Goal: Check status: Check status

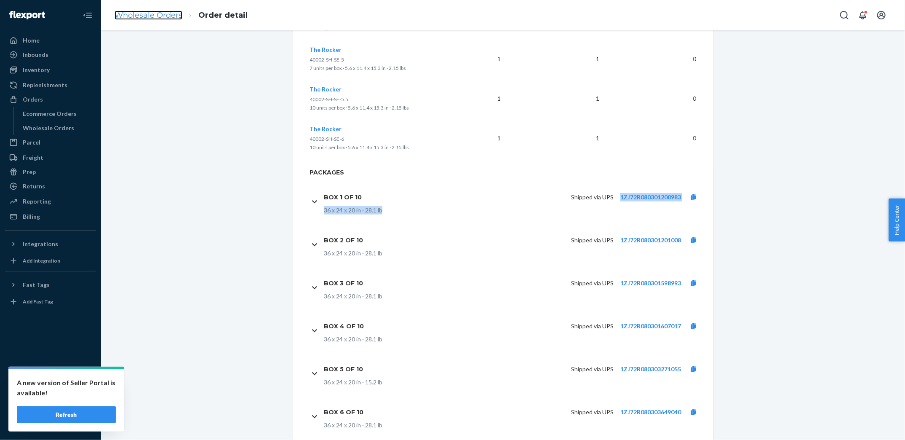
click at [137, 11] on link "Wholesale Orders" at bounding box center [149, 15] width 68 height 9
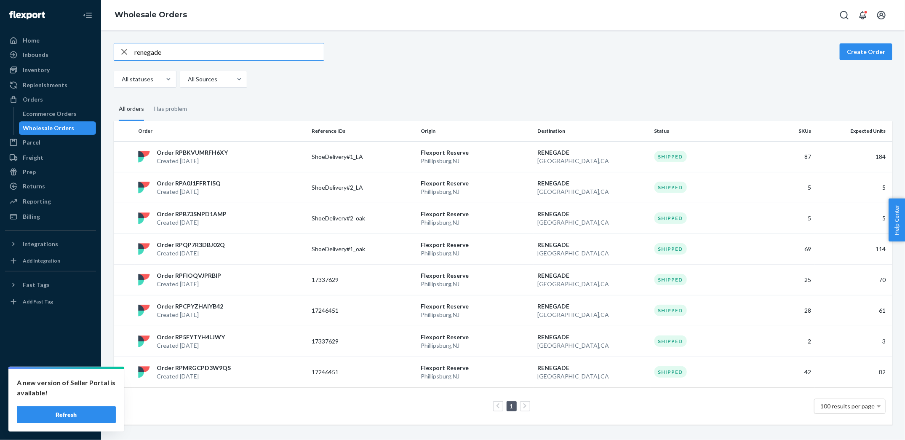
click at [251, 56] on input "renegade" at bounding box center [229, 51] width 190 height 17
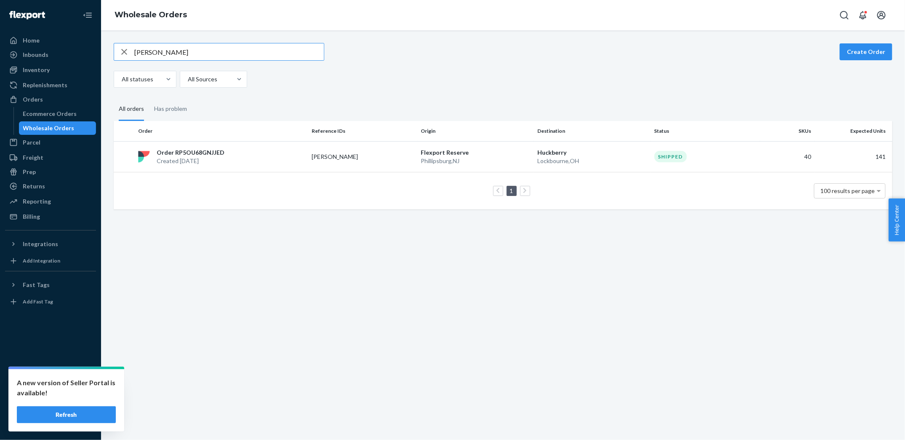
type input "[PERSON_NAME]"
click at [350, 281] on div "[PERSON_NAME] Create Order All statuses All Sources All orders Has problem Orde…" at bounding box center [503, 235] width 804 height 410
click at [330, 153] on p "[PERSON_NAME]" at bounding box center [345, 157] width 67 height 8
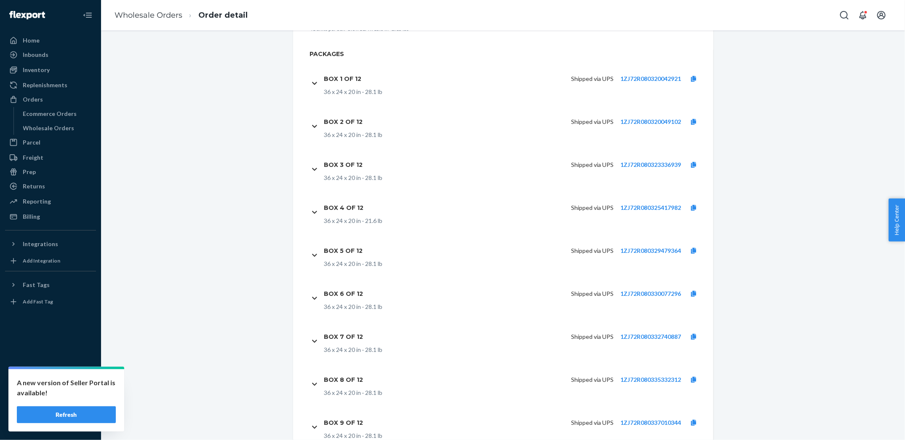
scroll to position [1849, 0]
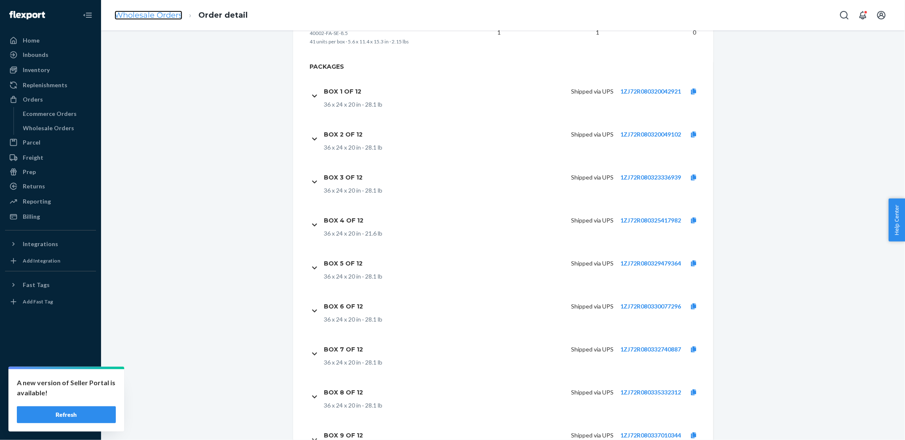
click at [156, 16] on link "Wholesale Orders" at bounding box center [149, 15] width 68 height 9
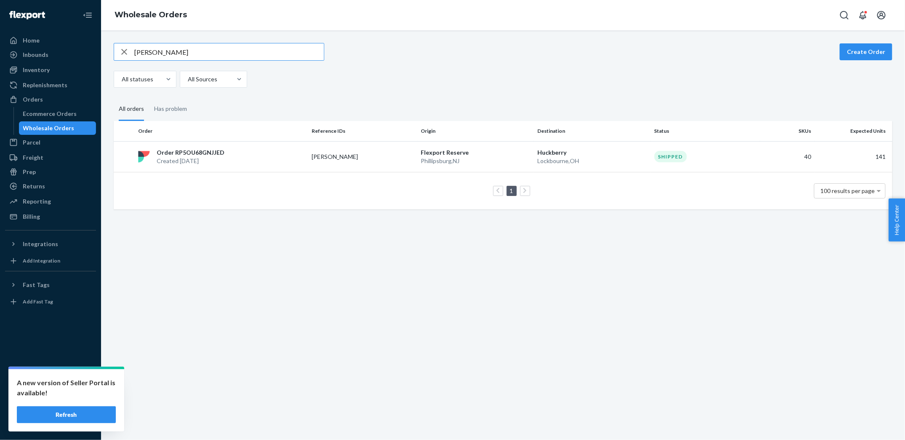
click at [175, 49] on input "[PERSON_NAME]" at bounding box center [229, 51] width 190 height 17
type input "17371410"
click at [250, 150] on div "Order RPAMA2F1PIGLQ Created [DATE]" at bounding box center [222, 156] width 174 height 17
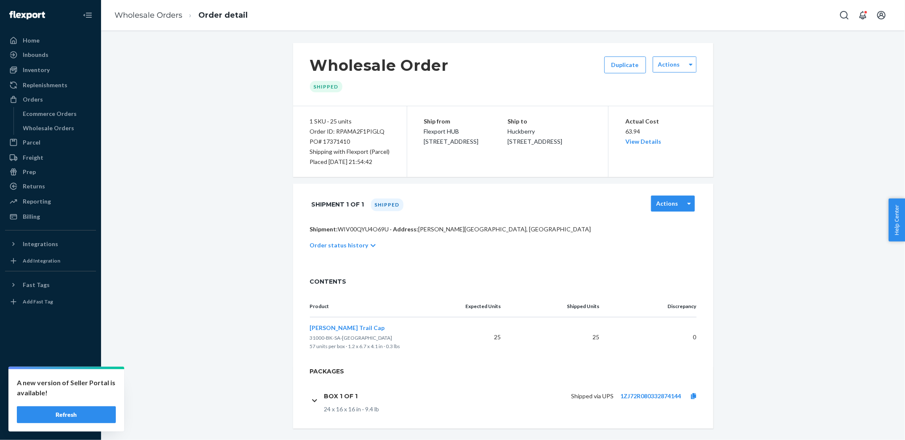
click at [671, 206] on label "Actions" at bounding box center [668, 203] width 22 height 8
click at [677, 260] on link "Download Packing List" at bounding box center [674, 263] width 37 height 24
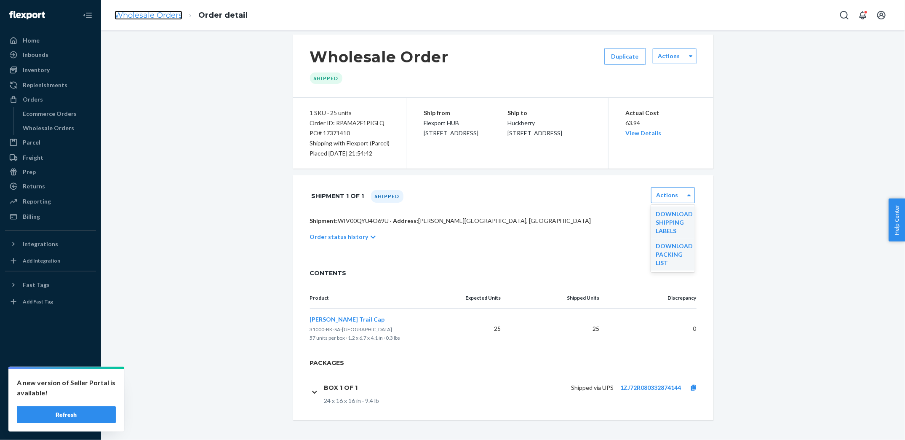
click at [158, 19] on link "Wholesale Orders" at bounding box center [149, 15] width 68 height 9
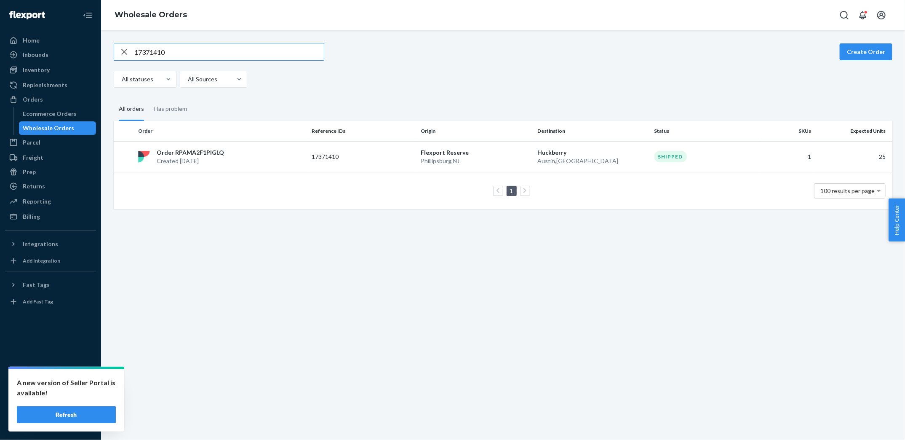
click at [224, 51] on input "17371410" at bounding box center [229, 51] width 190 height 17
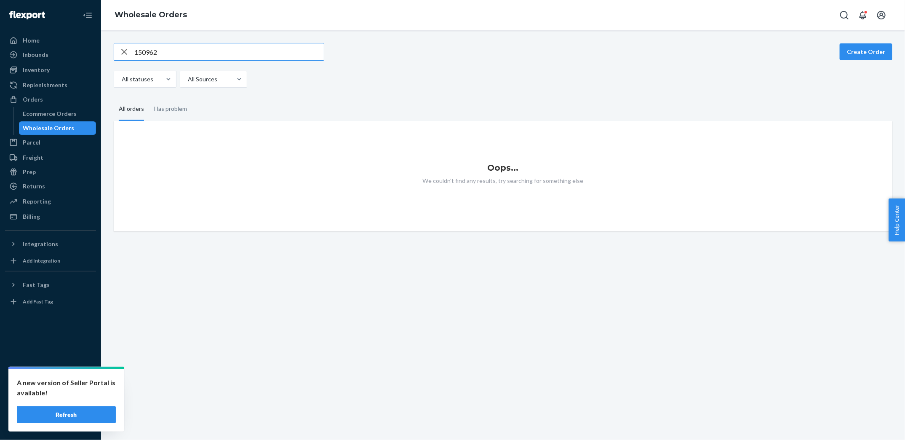
click at [285, 52] on input "150962" at bounding box center [229, 51] width 190 height 17
paste input "7371410"
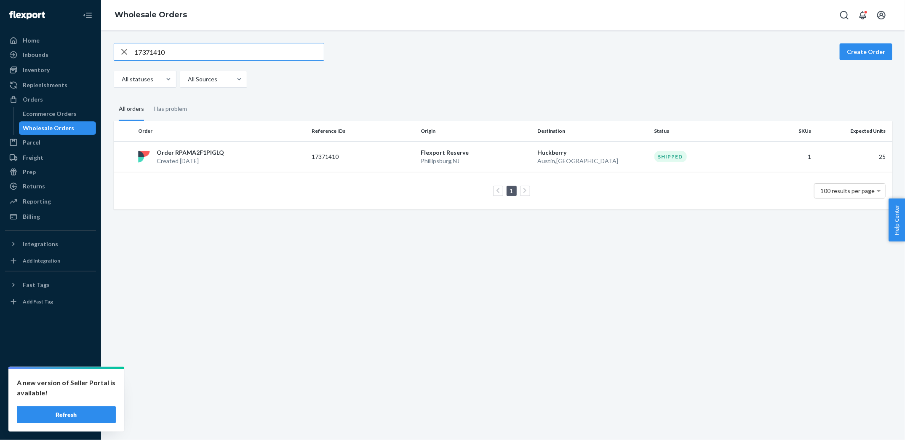
click at [278, 51] on input "17371410" at bounding box center [229, 51] width 190 height 17
paste input "684"
type input "17371684"
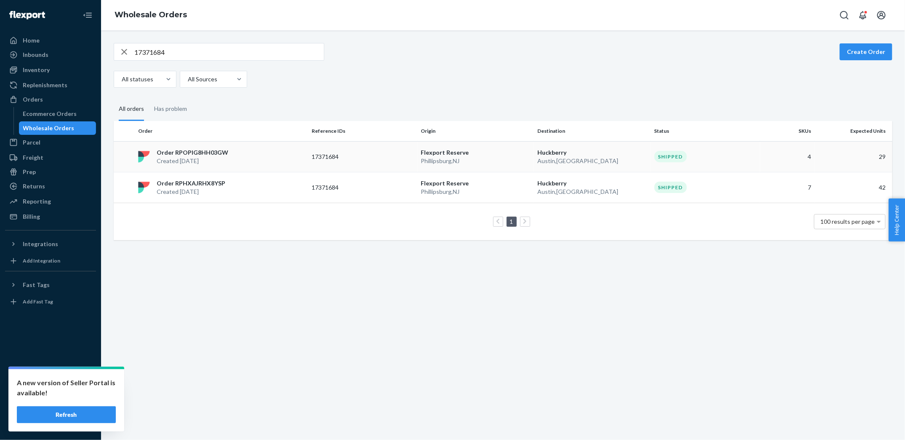
click at [801, 158] on td "4" at bounding box center [788, 156] width 54 height 31
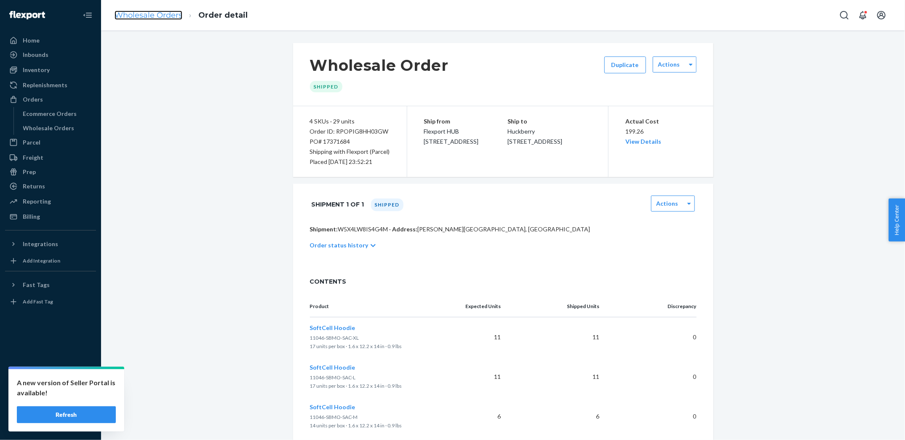
click at [147, 16] on link "Wholesale Orders" at bounding box center [149, 15] width 68 height 9
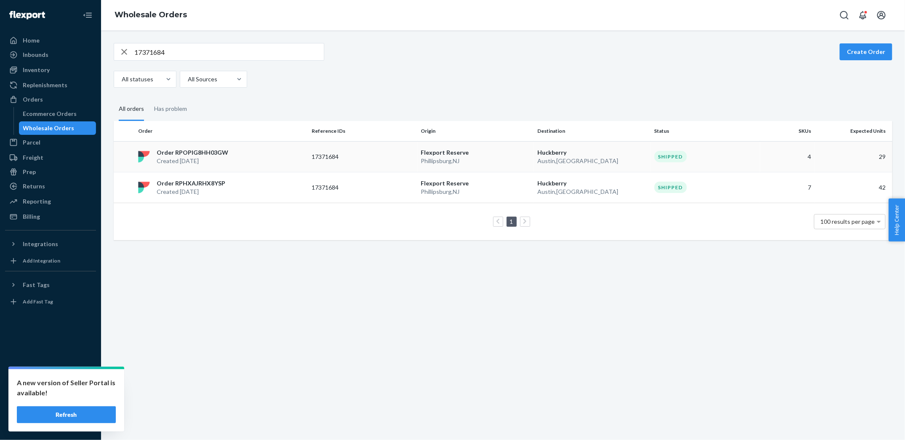
click at [589, 157] on p "[GEOGRAPHIC_DATA] , [GEOGRAPHIC_DATA]" at bounding box center [593, 161] width 110 height 8
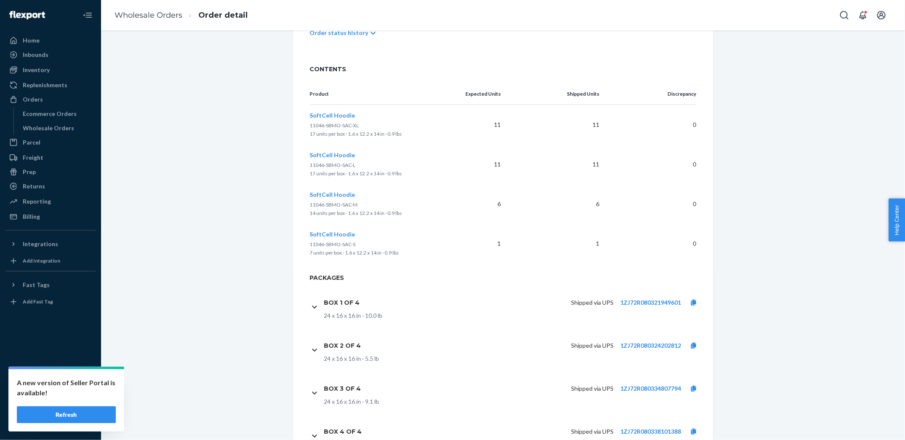
scroll to position [157, 0]
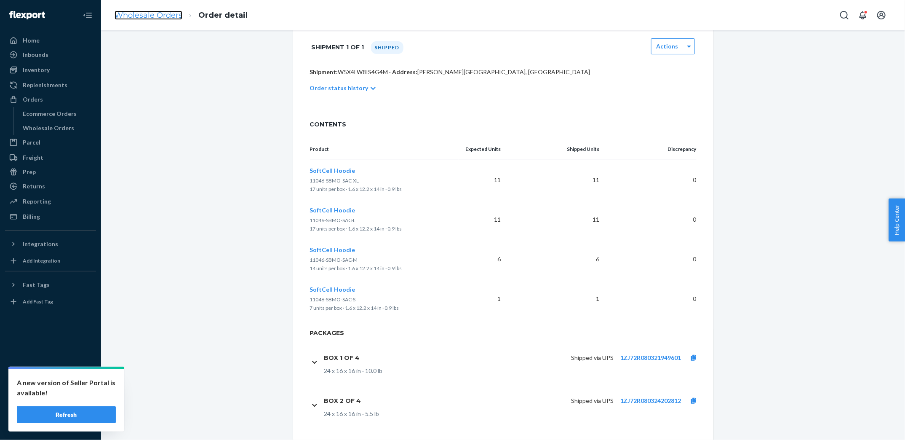
click at [161, 13] on link "Wholesale Orders" at bounding box center [149, 15] width 68 height 9
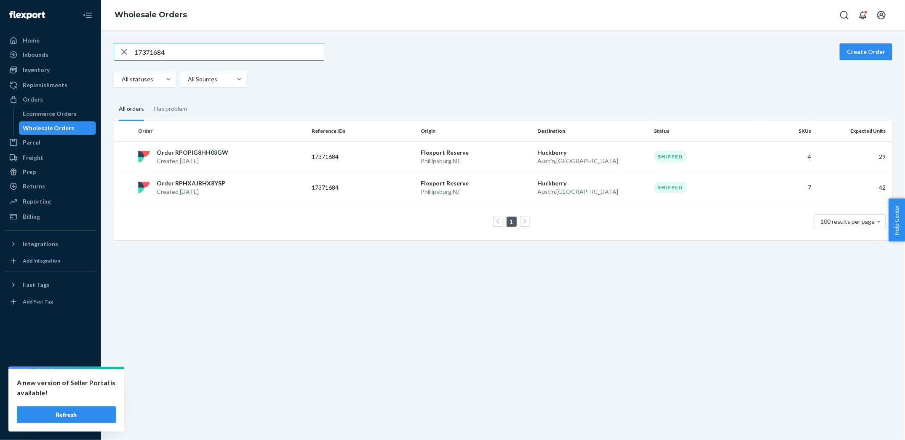
click at [206, 49] on input "17371684" at bounding box center [229, 51] width 190 height 17
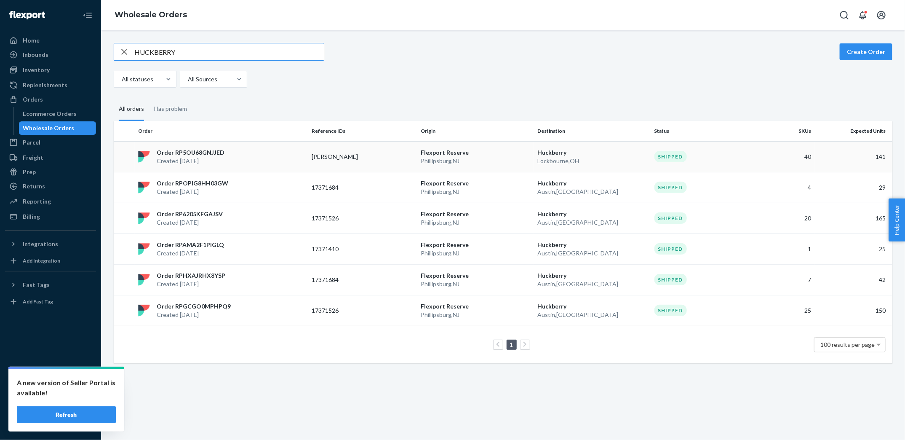
type input "HUCKBERRY"
click at [328, 217] on p "17371526" at bounding box center [345, 218] width 67 height 8
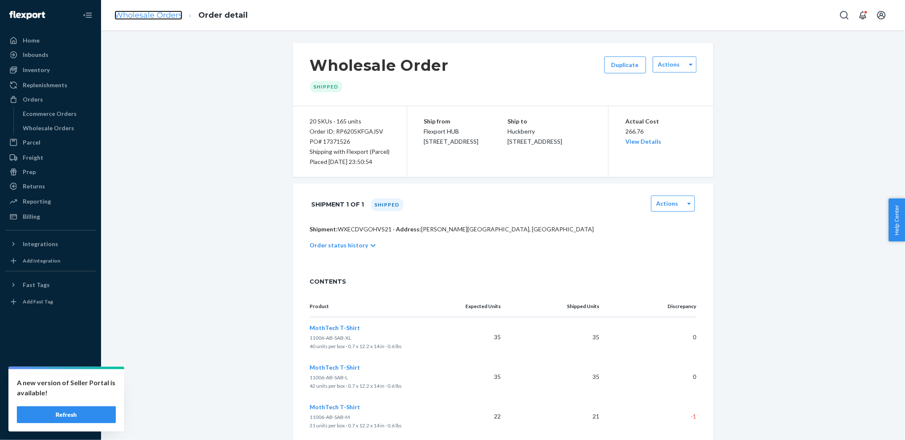
click at [136, 15] on link "Wholesale Orders" at bounding box center [149, 15] width 68 height 9
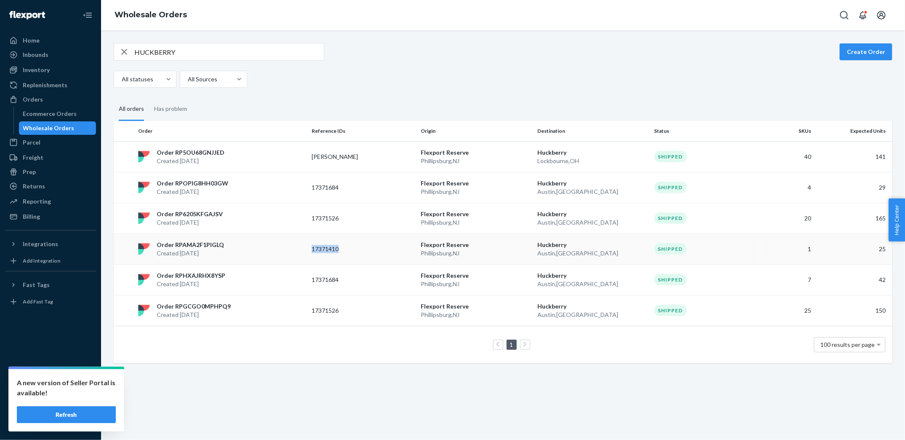
copy p "17371410"
drag, startPoint x: 310, startPoint y: 249, endPoint x: 348, endPoint y: 249, distance: 38.8
click at [348, 249] on td "17371410" at bounding box center [362, 248] width 109 height 31
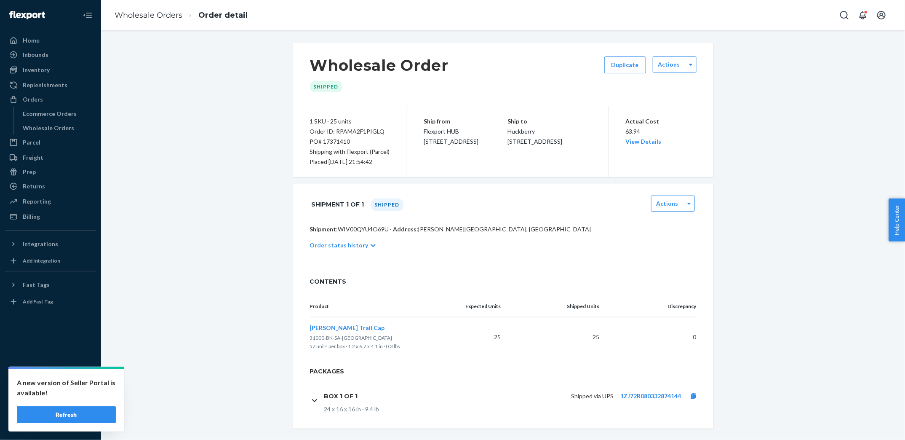
scroll to position [8, 0]
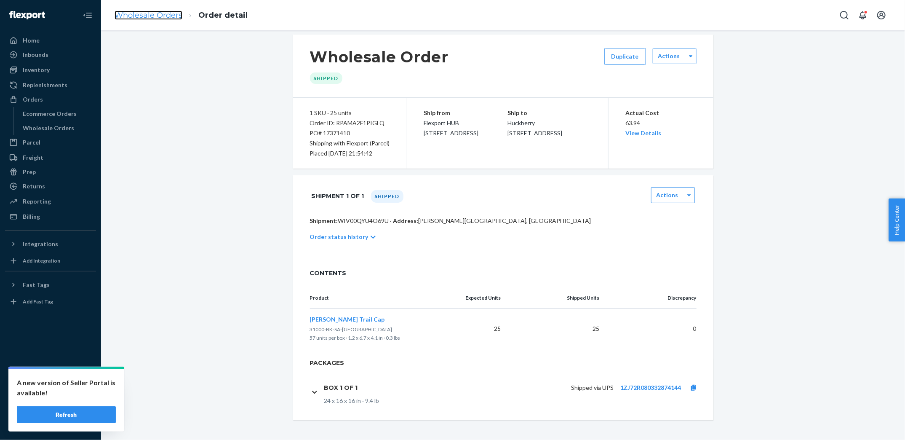
click at [144, 16] on link "Wholesale Orders" at bounding box center [149, 15] width 68 height 9
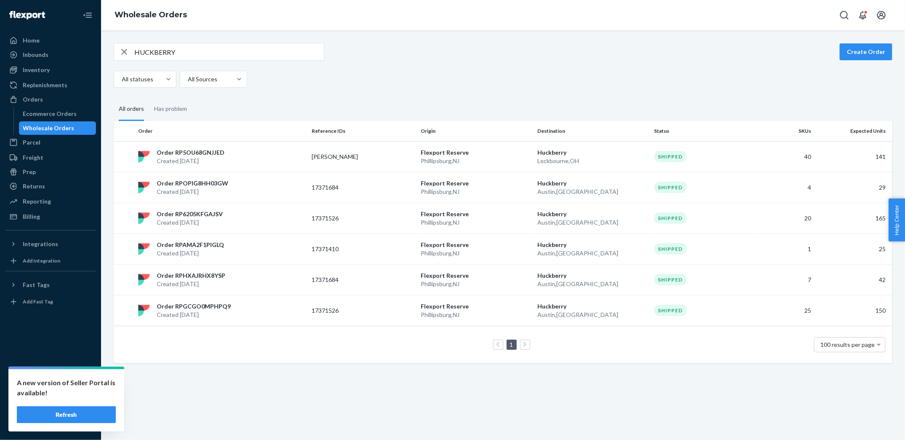
click at [811, 76] on div "All statuses All Sources" at bounding box center [500, 79] width 773 height 17
click at [531, 102] on fieldset "All orders Has problem" at bounding box center [503, 109] width 779 height 23
click at [623, 152] on p "Huckberry" at bounding box center [593, 152] width 110 height 8
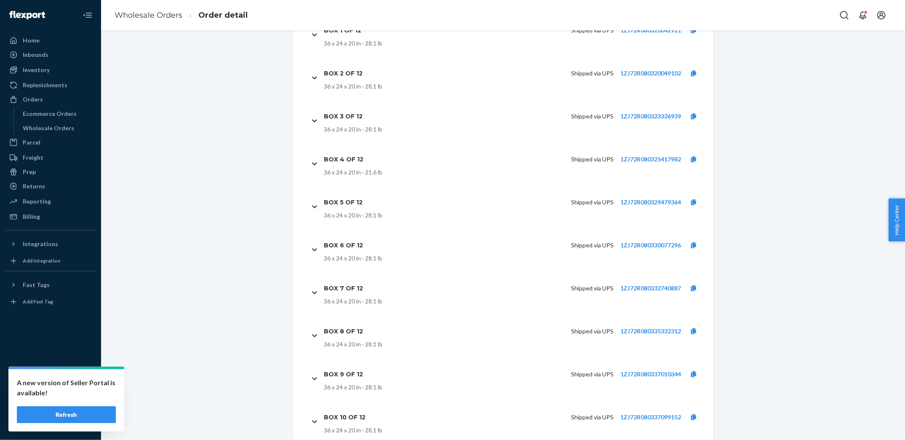
scroll to position [2026, 0]
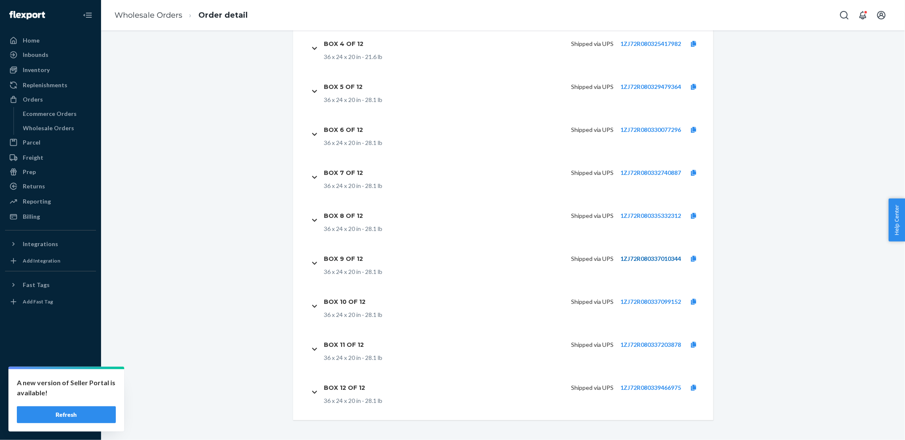
click at [643, 260] on link "1ZJ72R080337010344" at bounding box center [651, 258] width 61 height 7
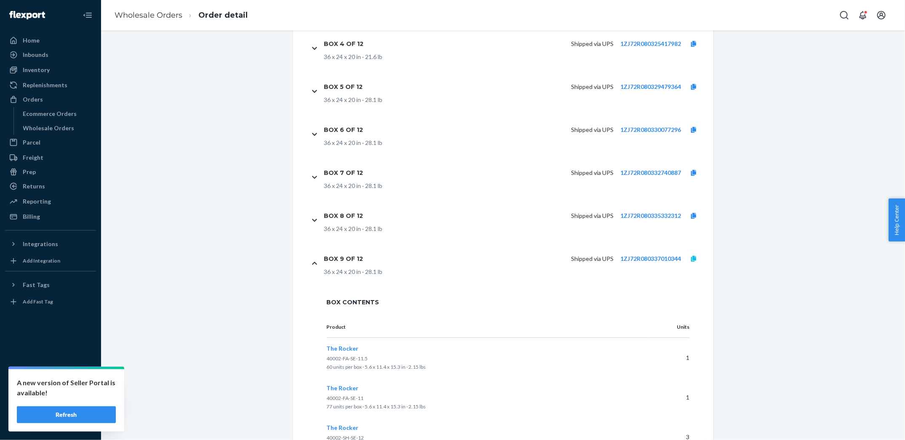
click at [697, 257] on link at bounding box center [693, 258] width 25 height 8
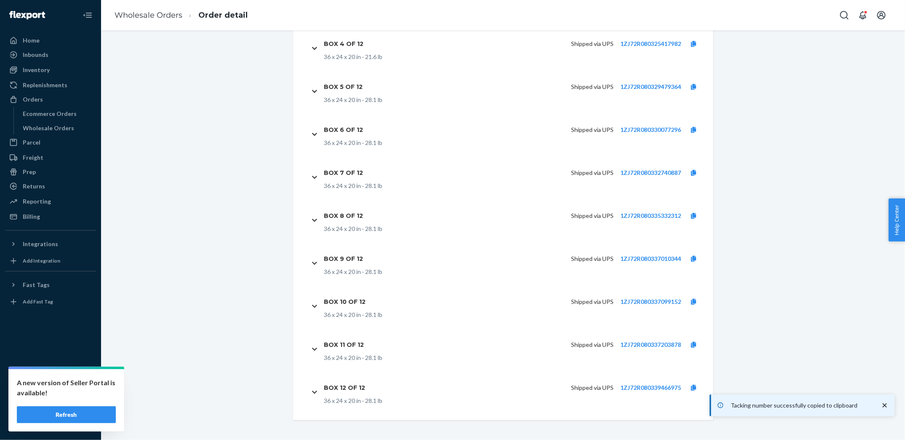
click at [159, 23] on ol "Wholesale Orders Order detail" at bounding box center [181, 15] width 147 height 25
click at [153, 20] on li "Wholesale Orders" at bounding box center [149, 15] width 68 height 11
click at [148, 18] on link "Wholesale Orders" at bounding box center [149, 15] width 68 height 9
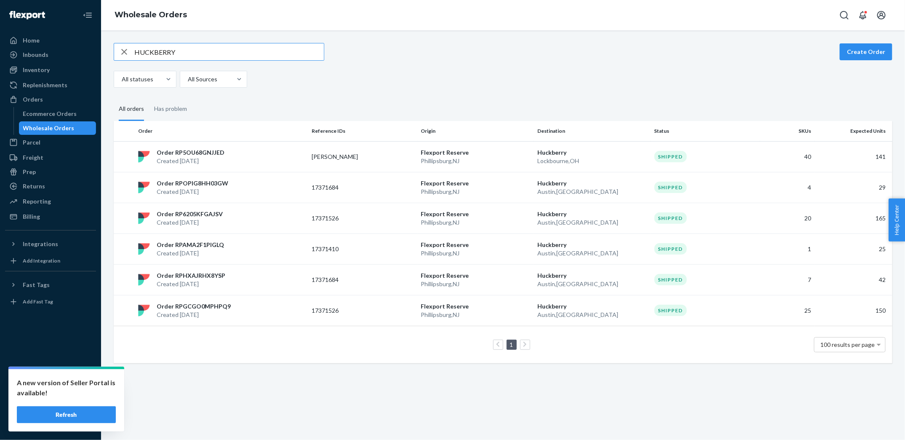
click at [166, 46] on input "HUCKBERRY" at bounding box center [229, 51] width 190 height 17
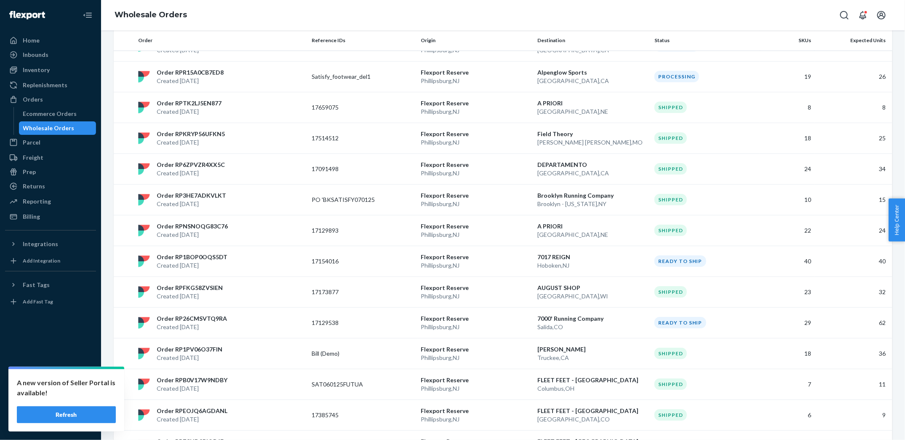
scroll to position [1567, 0]
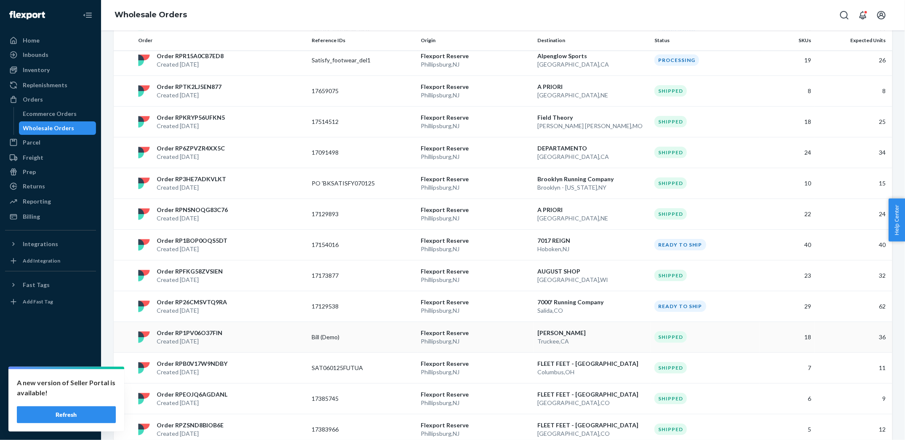
click at [351, 333] on p "Bill (Demo)" at bounding box center [345, 337] width 67 height 8
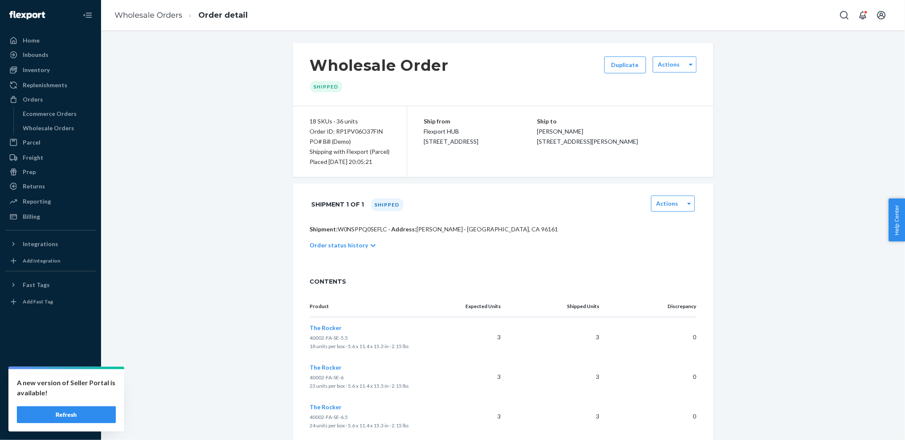
scroll to position [768, 0]
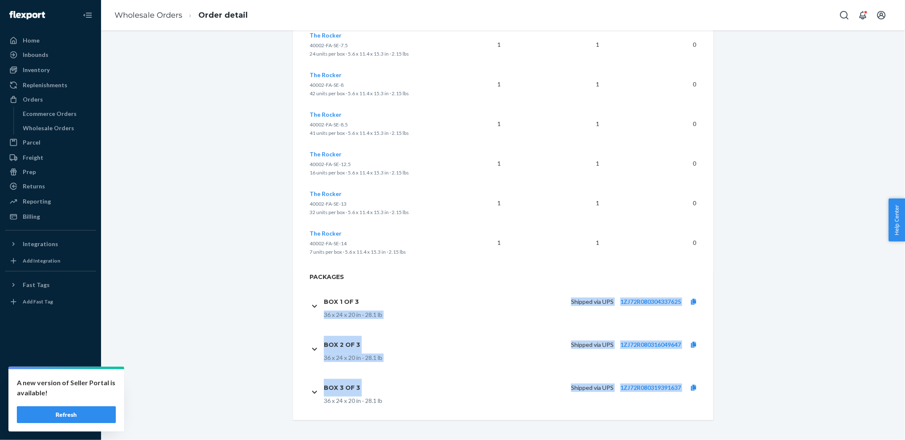
drag, startPoint x: 615, startPoint y: 287, endPoint x: 713, endPoint y: 385, distance: 138.2
click at [713, 385] on div "Packages Box 1 of 3 Shipped via UPS 1ZJ72R080304337625 36 x 24 x 20 in · 28.1 l…" at bounding box center [503, 348] width 421 height 151
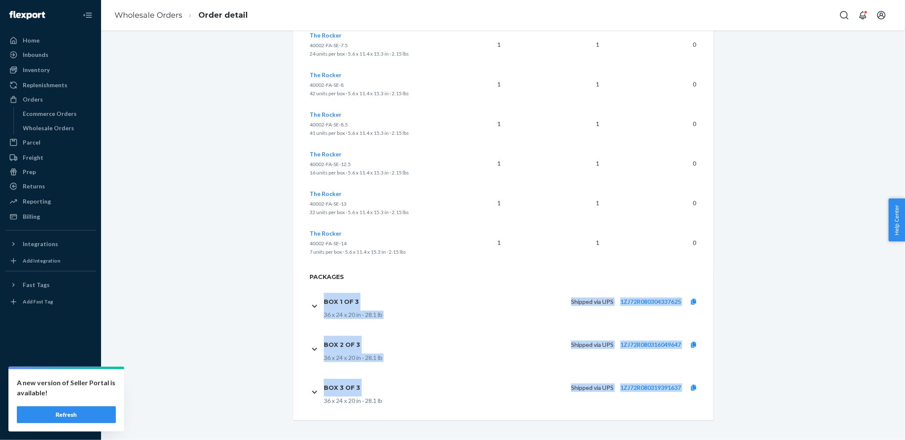
drag, startPoint x: 573, startPoint y: 275, endPoint x: 712, endPoint y: 392, distance: 181.4
click at [712, 392] on div "Packages Box 1 of 3 Shipped via UPS 1ZJ72R080304337625 36 x 24 x 20 in · 28.1 l…" at bounding box center [503, 348] width 421 height 151
copy div "Box 1 of 3 Shipped via UPS 1ZJ72R080304337625 36 x 24 x 20 in · 28.1 lb Box 2 o…"
click at [646, 300] on link "1ZJ72R080304337625" at bounding box center [651, 301] width 61 height 7
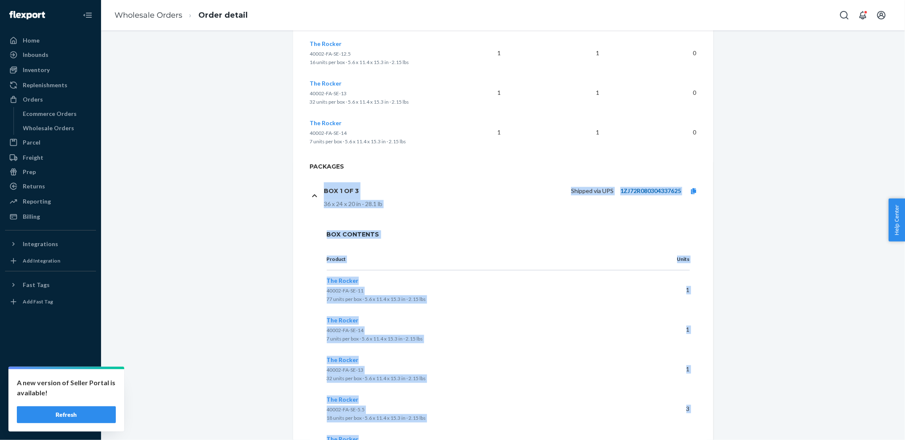
scroll to position [881, 0]
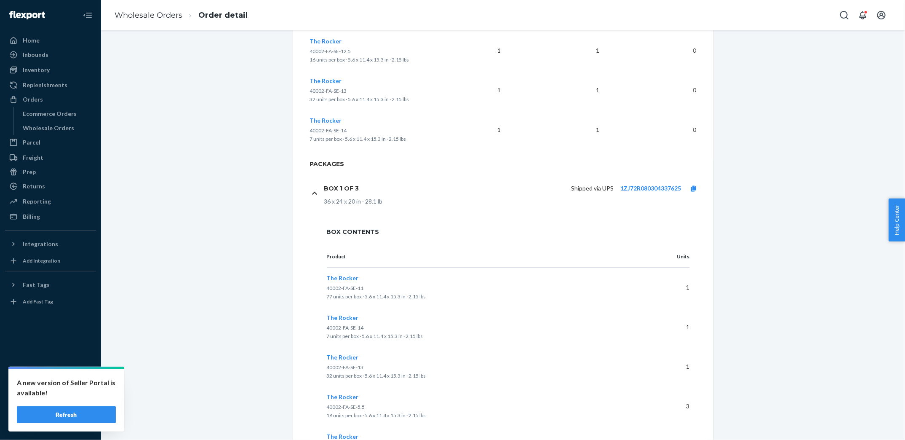
click at [126, 23] on ol "Wholesale Orders Order detail" at bounding box center [181, 15] width 147 height 25
click at [125, 14] on link "Wholesale Orders" at bounding box center [149, 15] width 68 height 9
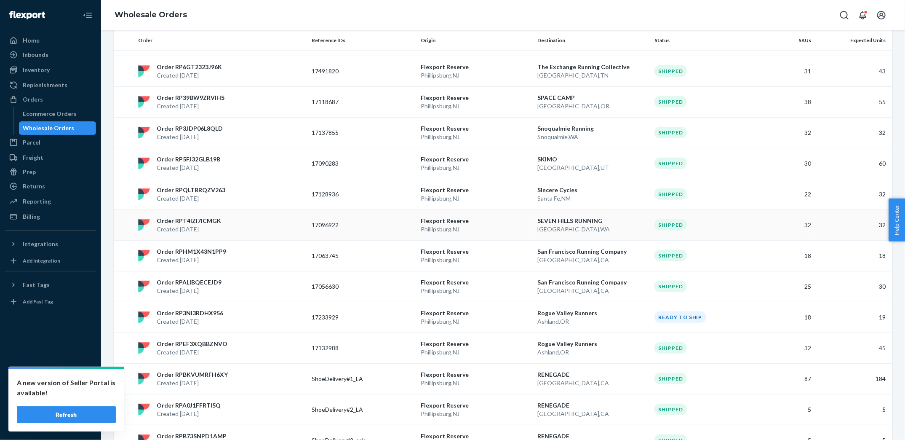
scroll to position [301, 0]
copy p "17063745"
drag, startPoint x: 309, startPoint y: 252, endPoint x: 354, endPoint y: 252, distance: 45.1
click at [354, 252] on td "17063745" at bounding box center [362, 255] width 109 height 31
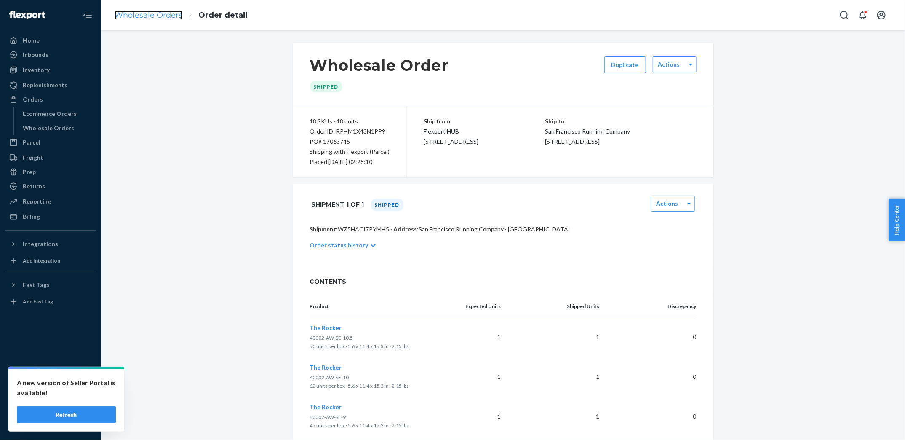
click at [148, 16] on link "Wholesale Orders" at bounding box center [149, 15] width 68 height 9
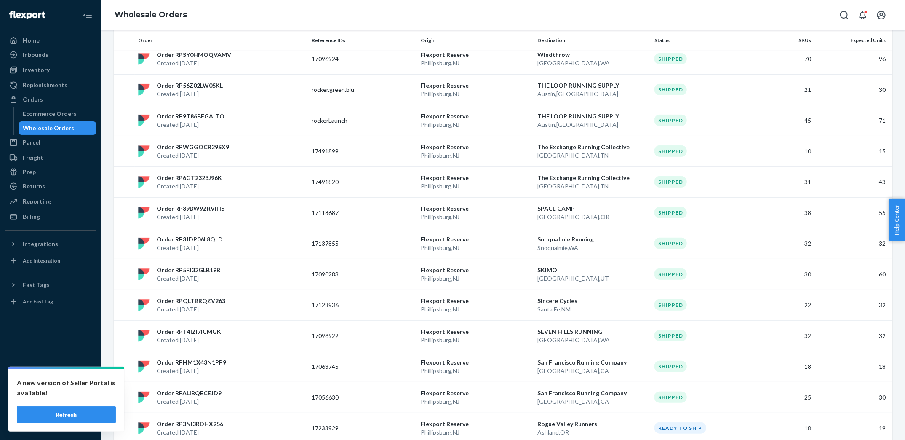
scroll to position [192, 0]
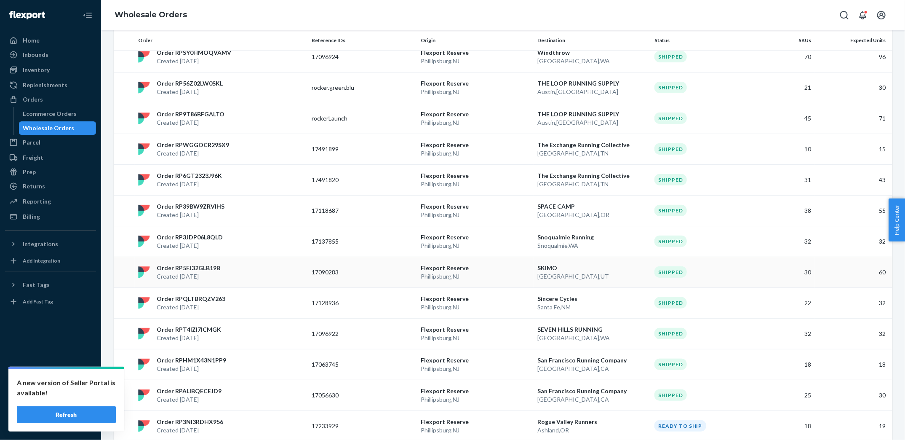
copy tr "17090283"
drag, startPoint x: 305, startPoint y: 271, endPoint x: 341, endPoint y: 271, distance: 36.7
click at [341, 271] on tr "Order RP5FJ32GLB19B Created [DATE] 17090283 [GEOGRAPHIC_DATA] [GEOGRAPHIC_DATA]…" at bounding box center [503, 272] width 779 height 31
click at [518, 265] on p "Flexport Reserve" at bounding box center [476, 268] width 110 height 8
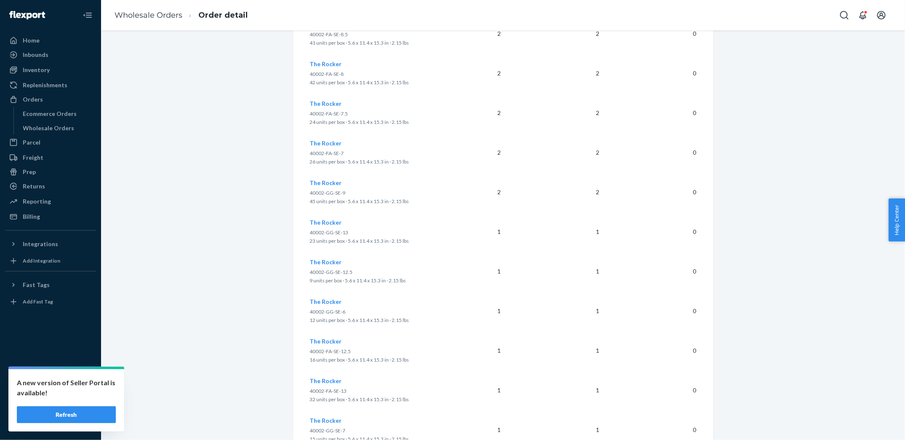
scroll to position [1329, 0]
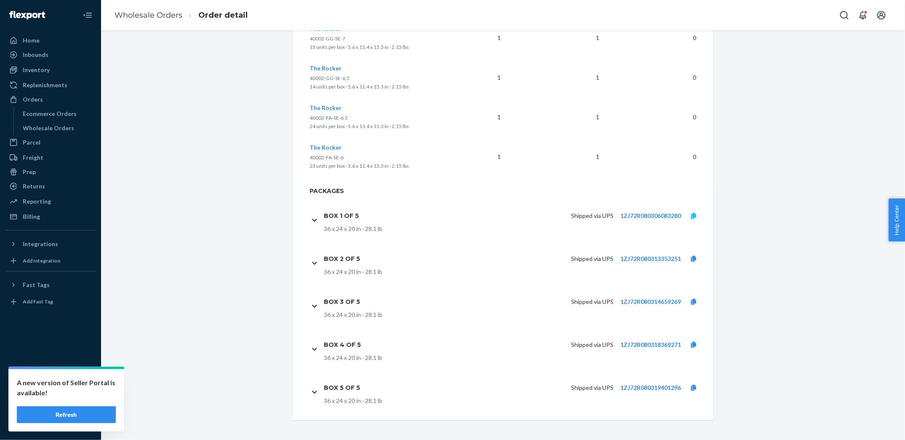
click at [696, 217] on icon at bounding box center [693, 216] width 5 height 6
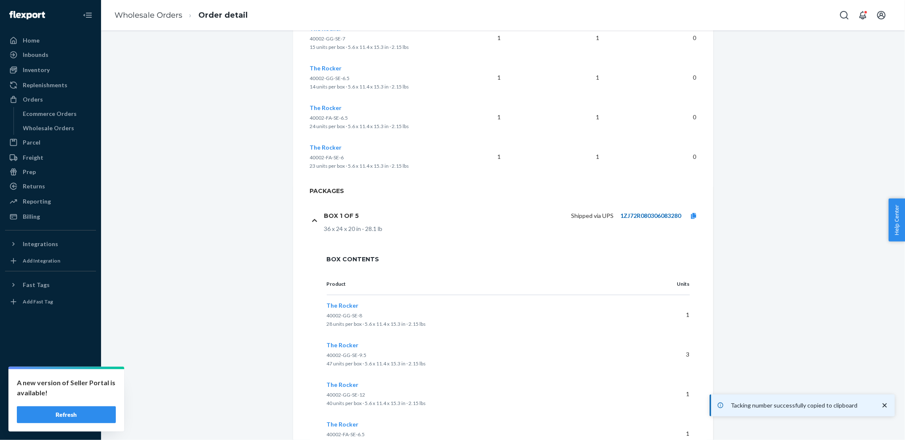
click at [658, 217] on link "1ZJ72R080306083280" at bounding box center [651, 215] width 61 height 7
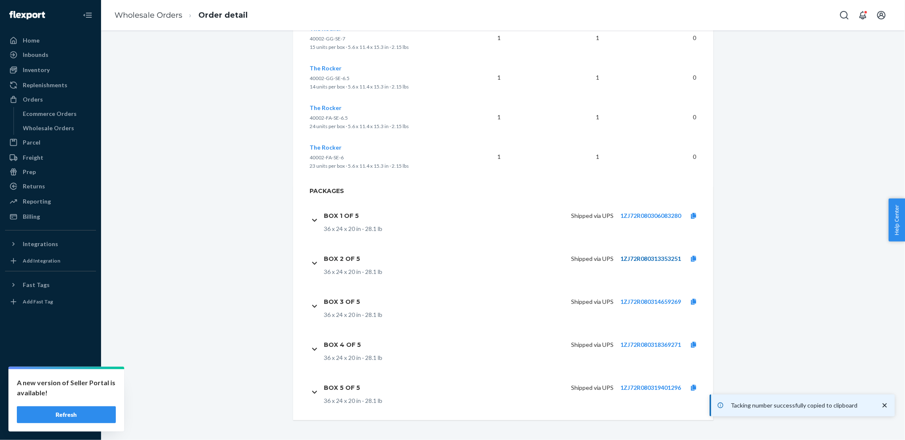
click at [661, 260] on link "1ZJ72R080313353251" at bounding box center [651, 258] width 61 height 7
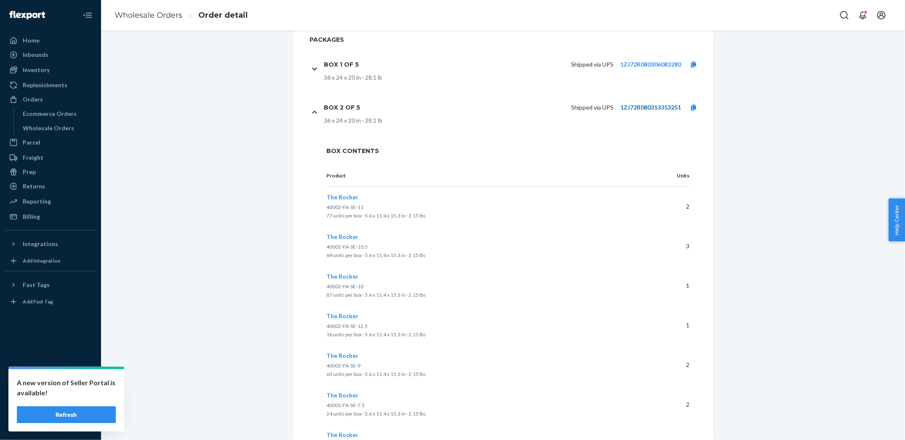
scroll to position [1673, 0]
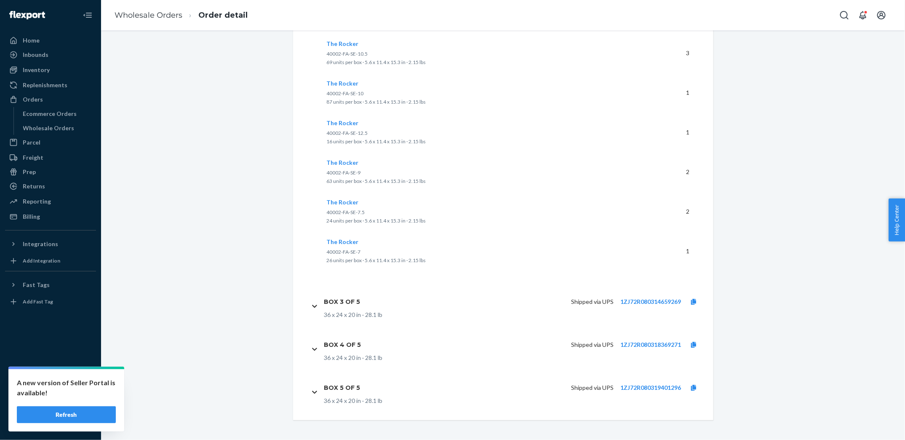
click at [659, 305] on p "1ZJ72R080314659269" at bounding box center [651, 301] width 61 height 8
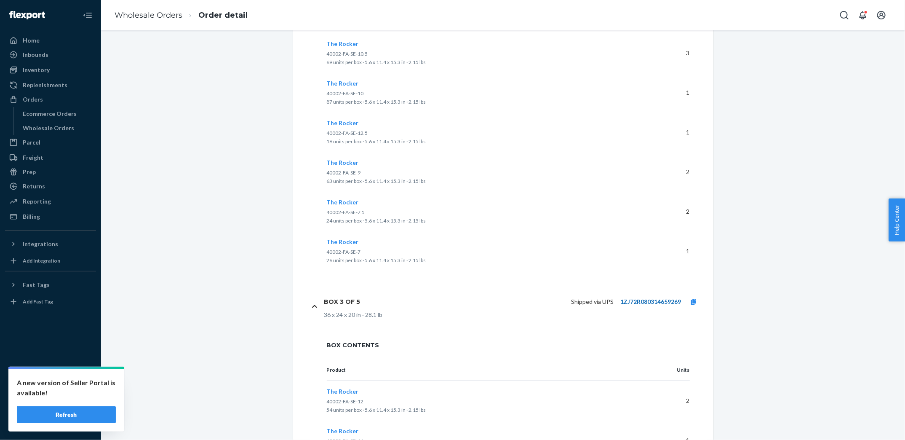
click at [664, 303] on link "1ZJ72R080314659269" at bounding box center [651, 301] width 61 height 7
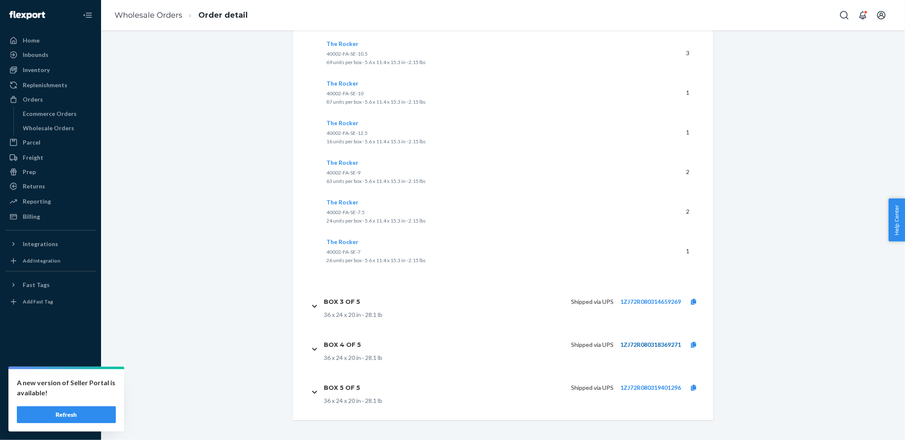
click at [646, 346] on link "1ZJ72R080318369271" at bounding box center [651, 344] width 61 height 7
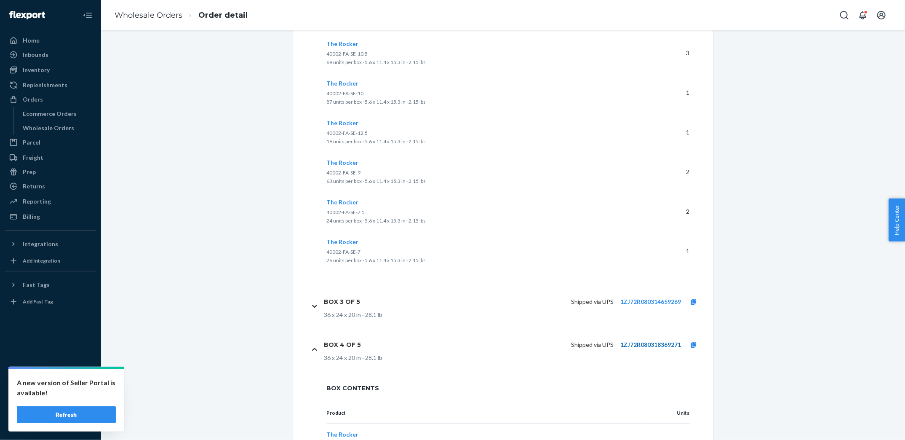
scroll to position [2017, 0]
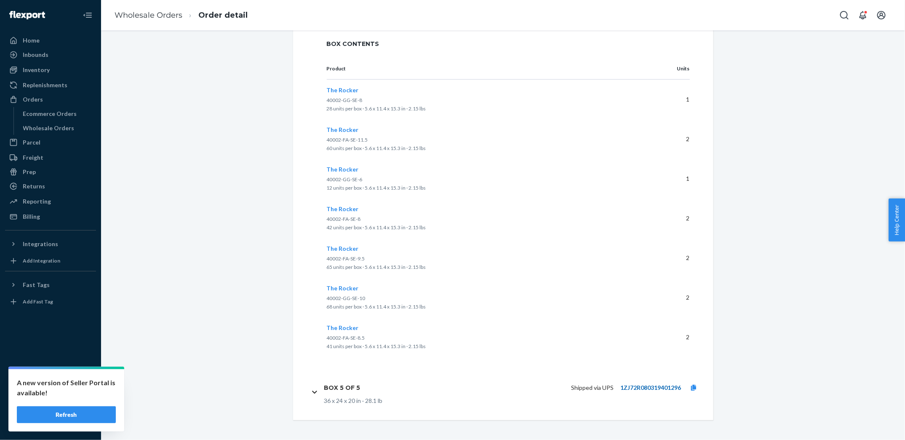
click at [644, 385] on link "1ZJ72R080319401296" at bounding box center [651, 387] width 61 height 7
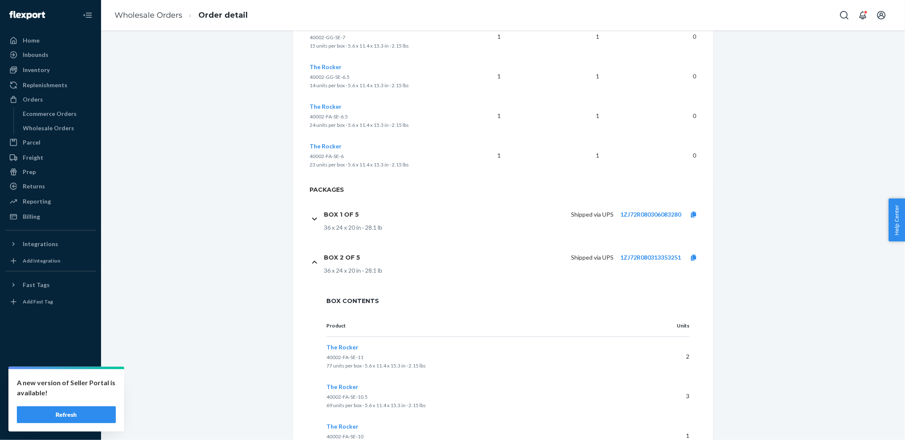
scroll to position [1199, 0]
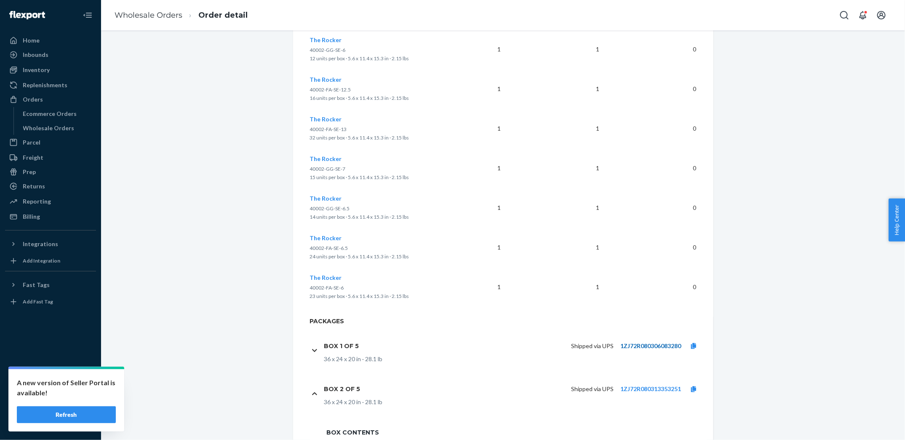
click at [670, 343] on link "1ZJ72R080306083280" at bounding box center [651, 345] width 61 height 7
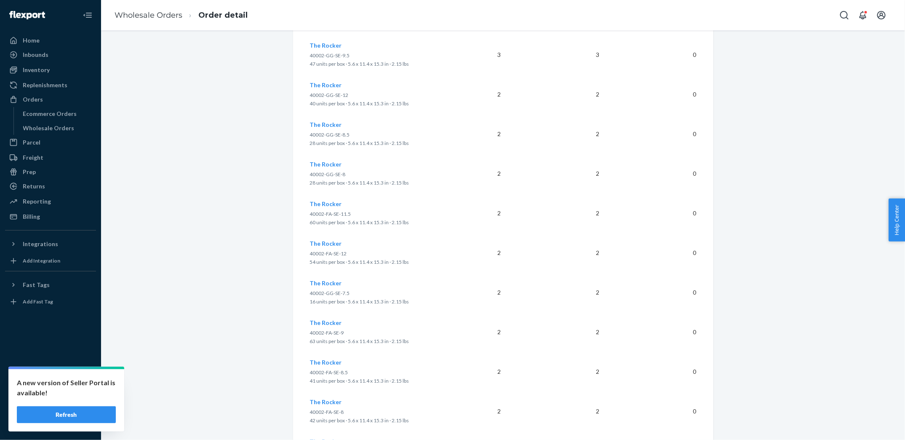
scroll to position [0, 0]
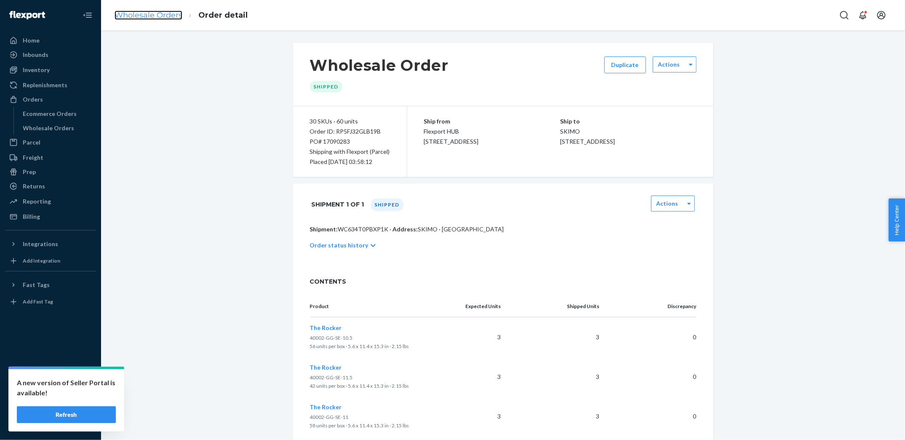
click at [150, 15] on link "Wholesale Orders" at bounding box center [149, 15] width 68 height 9
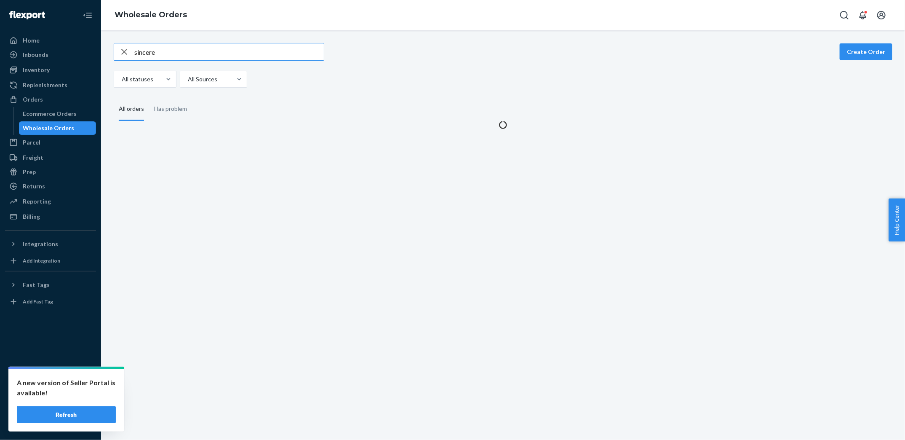
type input "sincere"
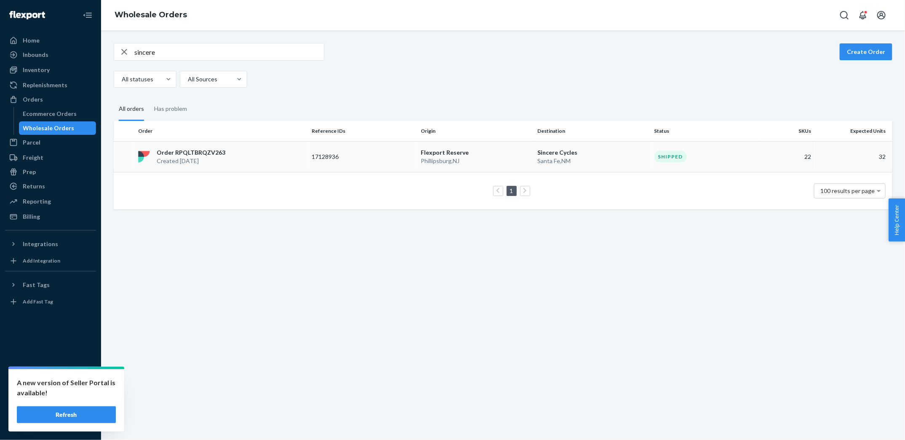
click at [403, 156] on div "17128936" at bounding box center [363, 157] width 102 height 8
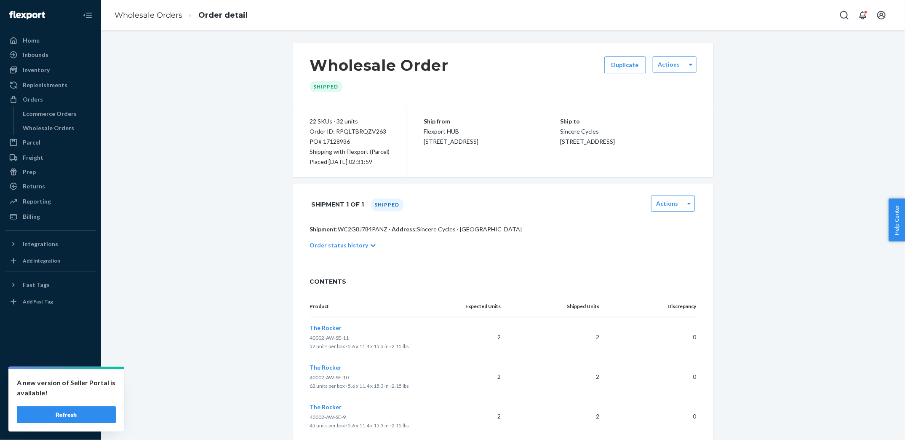
scroll to position [926, 0]
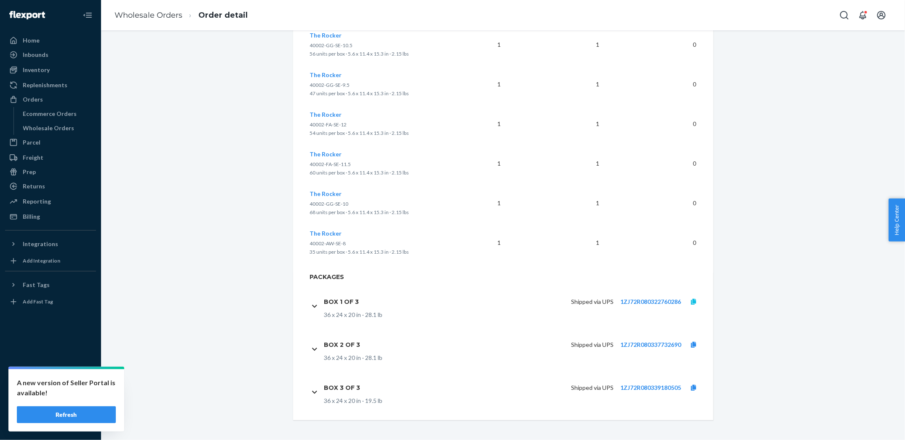
click at [698, 303] on link at bounding box center [693, 301] width 25 height 8
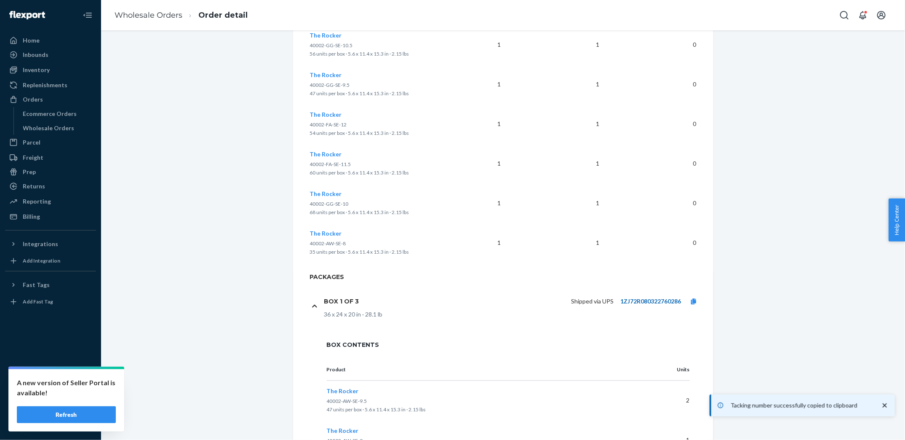
click at [665, 303] on link "1ZJ72R080322760286" at bounding box center [651, 301] width 61 height 7
